Goal: Task Accomplishment & Management: Complete application form

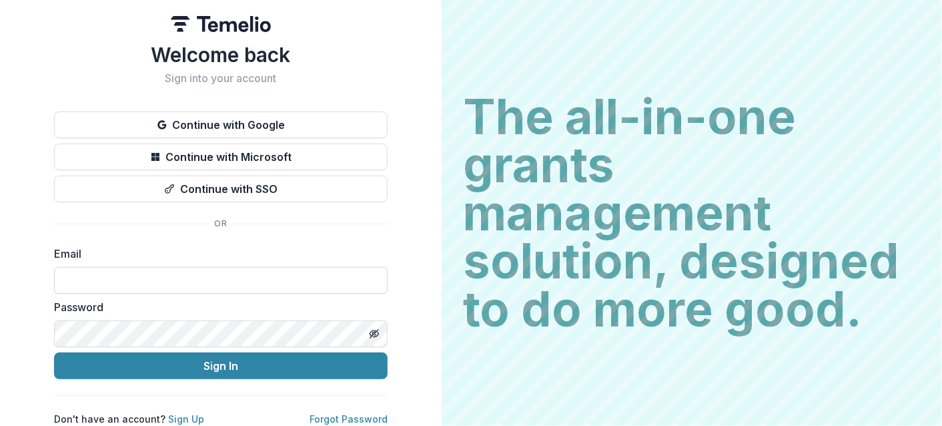
click at [137, 286] on input at bounding box center [221, 280] width 334 height 27
type input "**********"
click at [54, 352] on button "Sign In" at bounding box center [221, 365] width 334 height 27
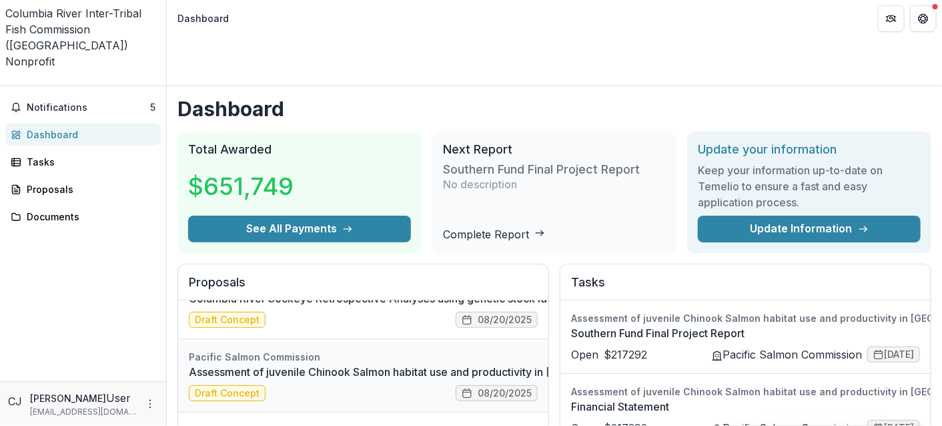
scroll to position [67, 0]
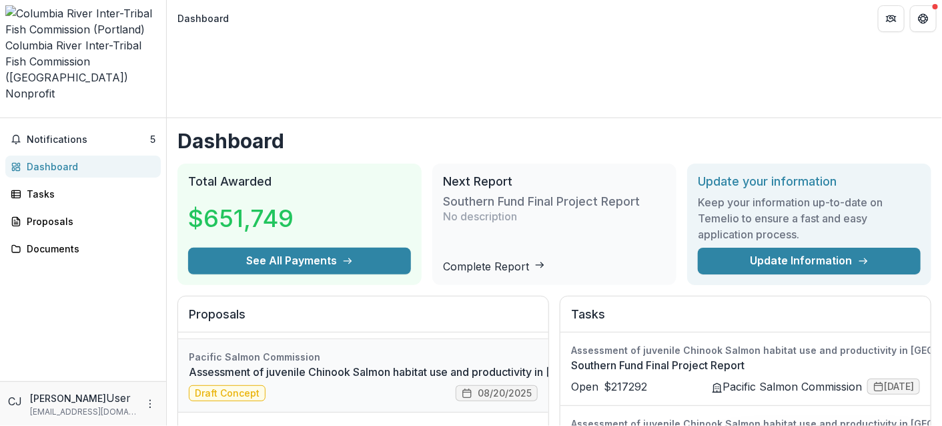
click at [248, 364] on link "Assessment of juvenile Chinook Salmon habitat use and productivity in [GEOGRAPH…" at bounding box center [459, 372] width 541 height 16
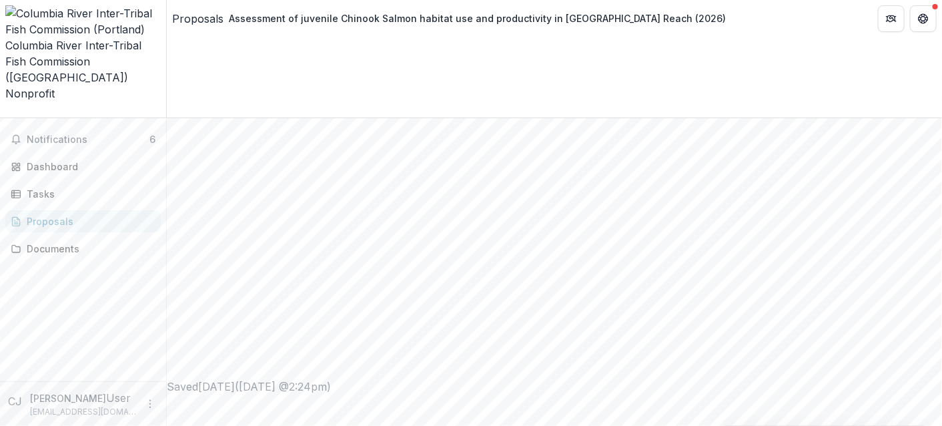
scroll to position [600, 0]
type input "********"
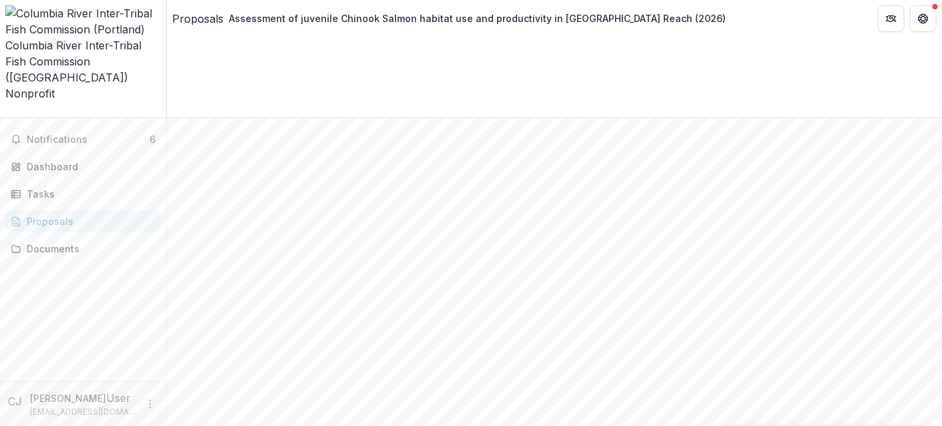
scroll to position [1523, 0]
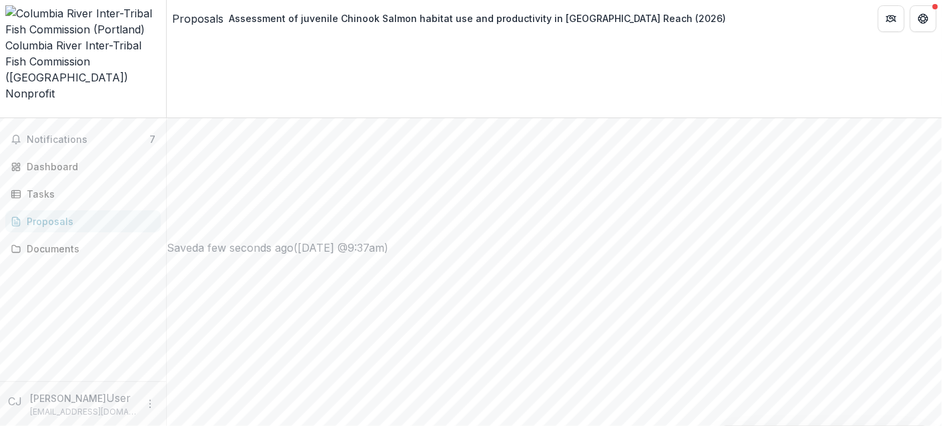
scroll to position [725, 0]
drag, startPoint x: 465, startPoint y: 294, endPoint x: 208, endPoint y: 262, distance: 259.4
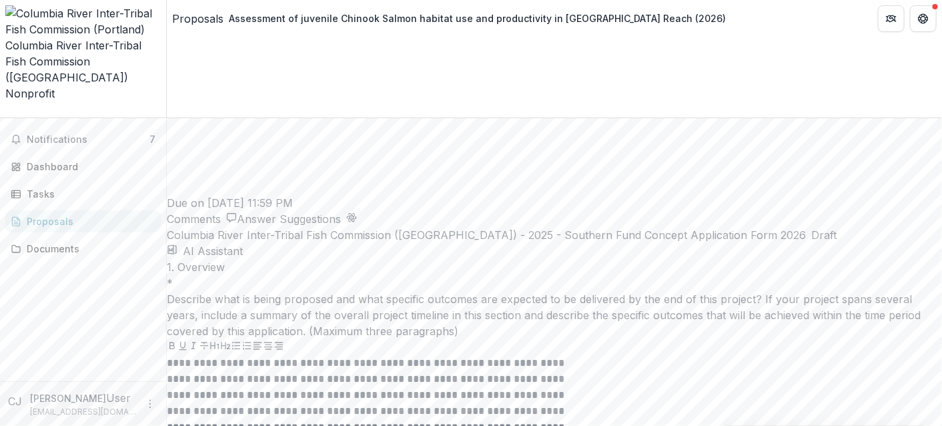
scroll to position [2326, 0]
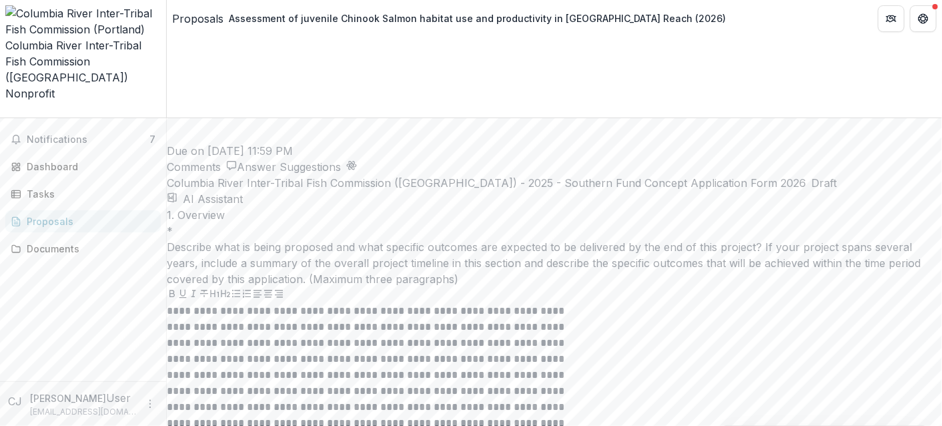
drag, startPoint x: 470, startPoint y: 237, endPoint x: 280, endPoint y: 212, distance: 191.2
drag, startPoint x: 495, startPoint y: 231, endPoint x: 207, endPoint y: 171, distance: 294.4
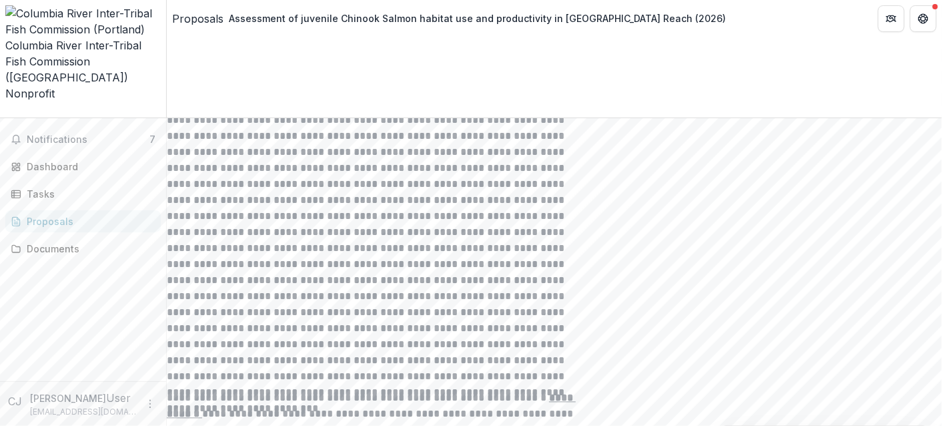
scroll to position [2854, 0]
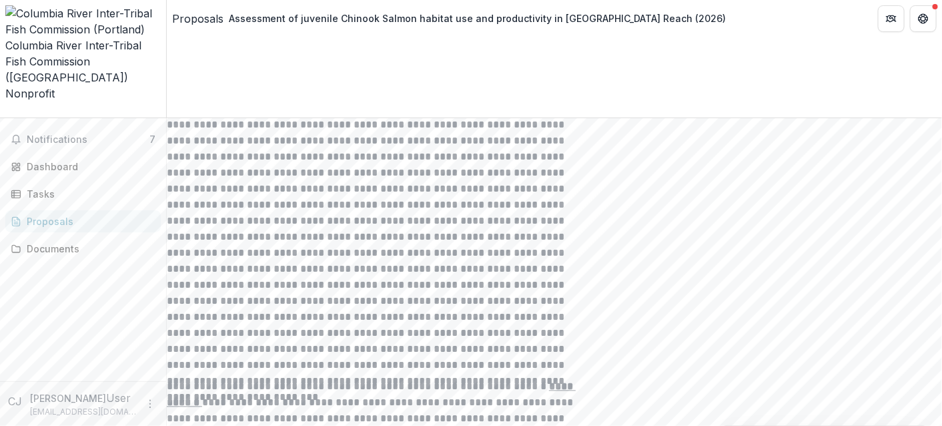
drag, startPoint x: 327, startPoint y: 249, endPoint x: 215, endPoint y: 73, distance: 208.2
drag, startPoint x: 212, startPoint y: 71, endPoint x: 491, endPoint y: 274, distance: 344.8
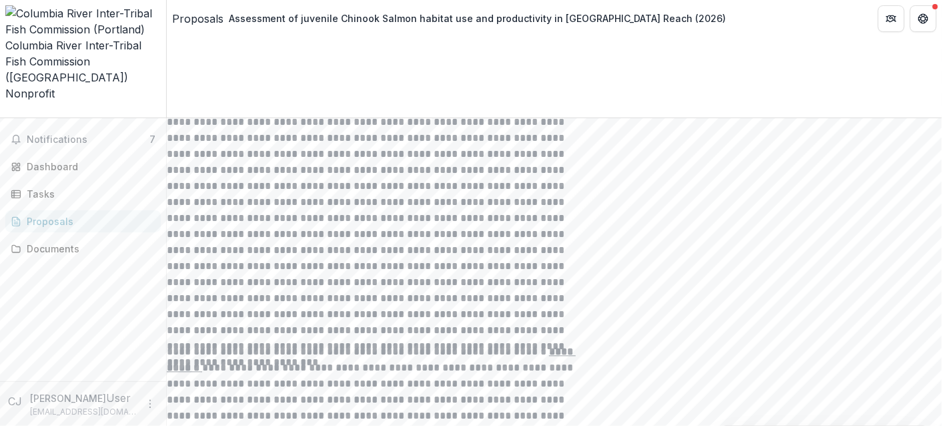
scroll to position [2963, 0]
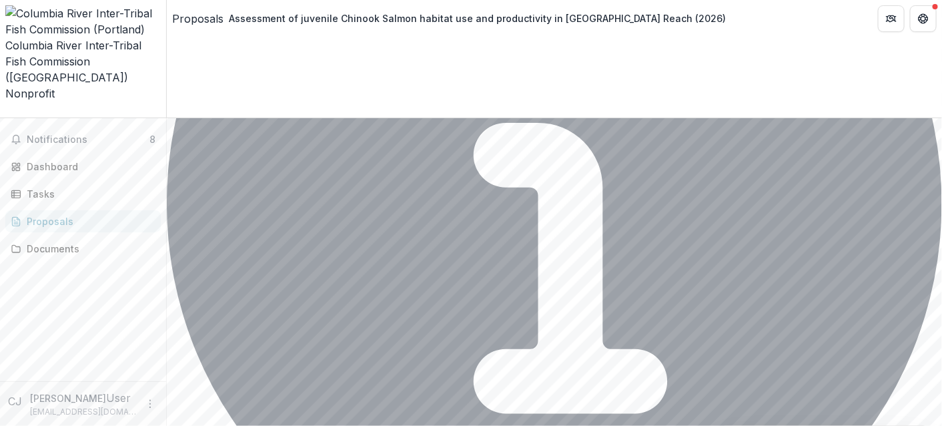
scroll to position [0, 0]
click at [87, 134] on span "Notifications" at bounding box center [88, 139] width 123 height 11
click at [47, 154] on div "Dashboard" at bounding box center [88, 161] width 123 height 14
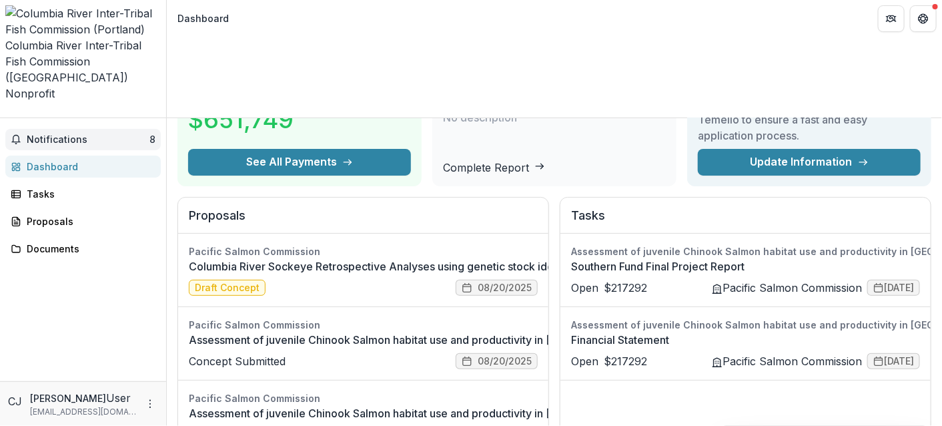
click at [47, 134] on span "Notifications" at bounding box center [88, 139] width 123 height 11
